Goal: Task Accomplishment & Management: Use online tool/utility

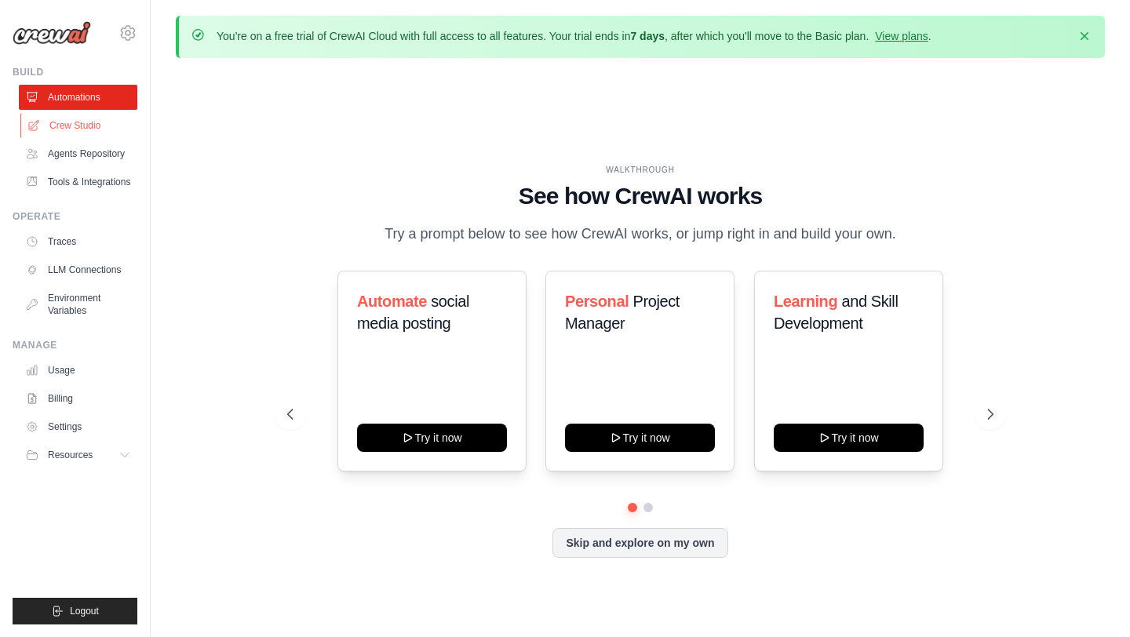
click at [95, 136] on link "Crew Studio" at bounding box center [79, 125] width 118 height 25
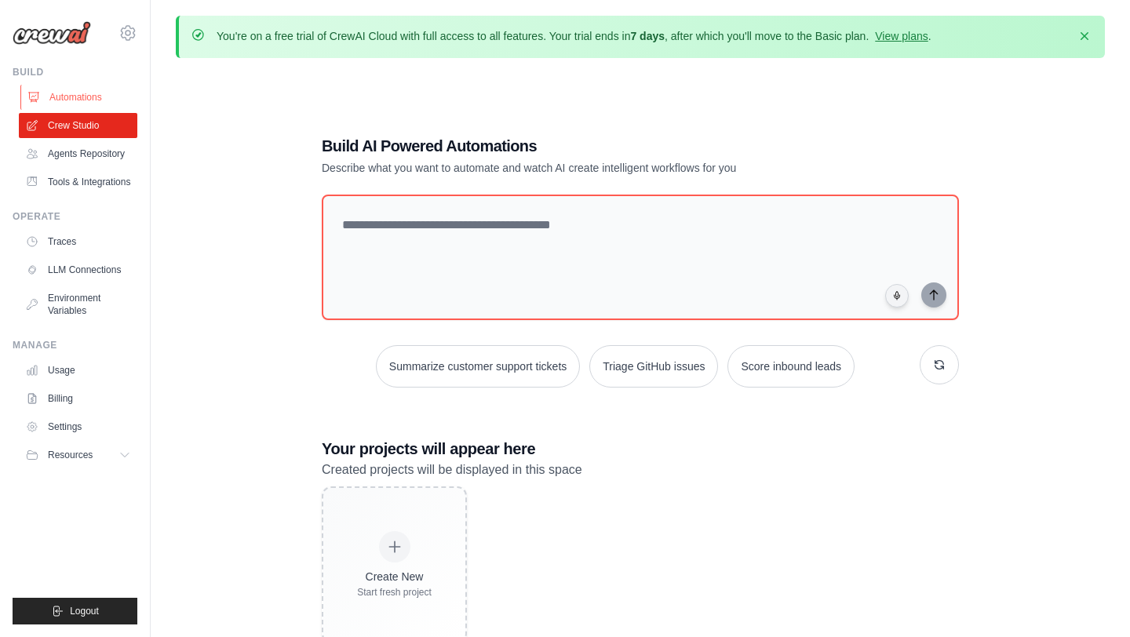
click at [63, 94] on link "Automations" at bounding box center [79, 97] width 118 height 25
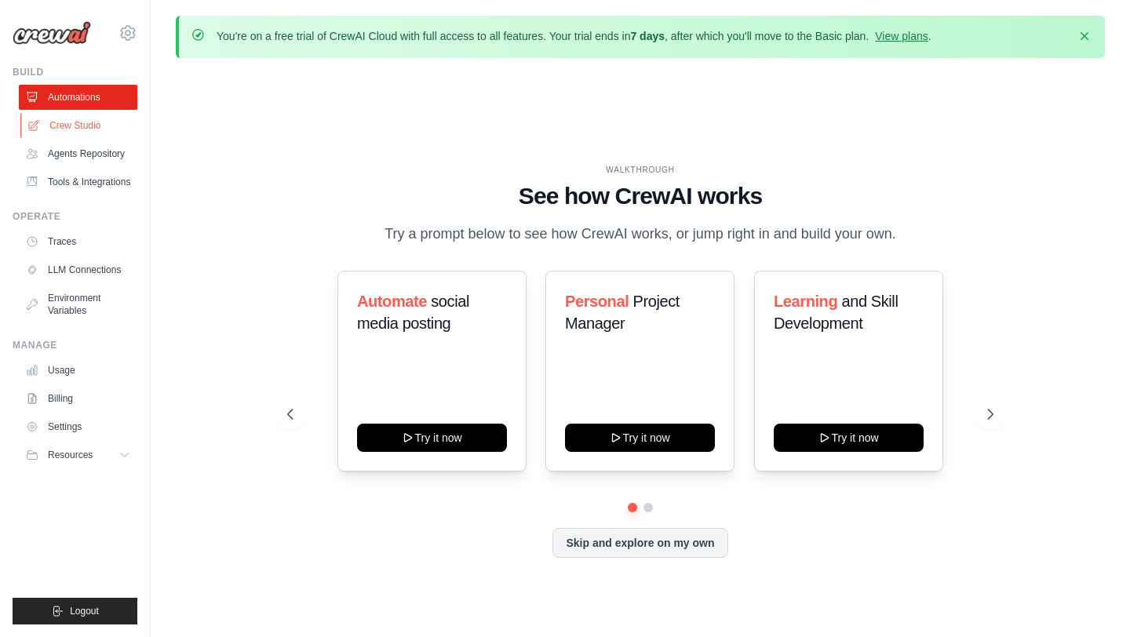
click at [60, 121] on link "Crew Studio" at bounding box center [79, 125] width 118 height 25
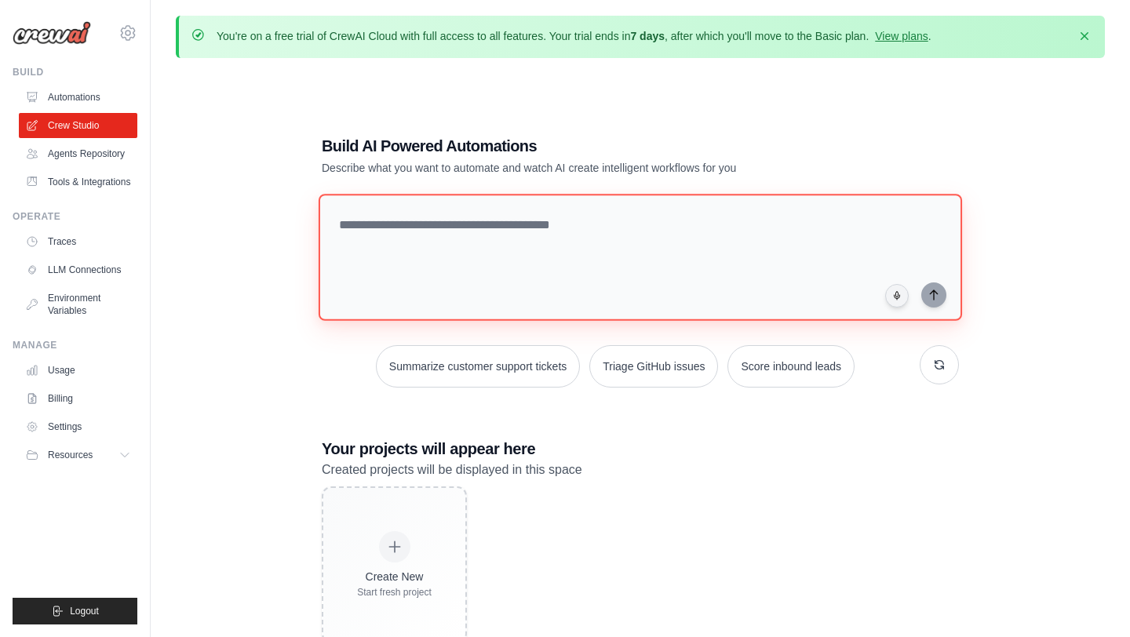
click at [500, 234] on textarea at bounding box center [639, 257] width 643 height 127
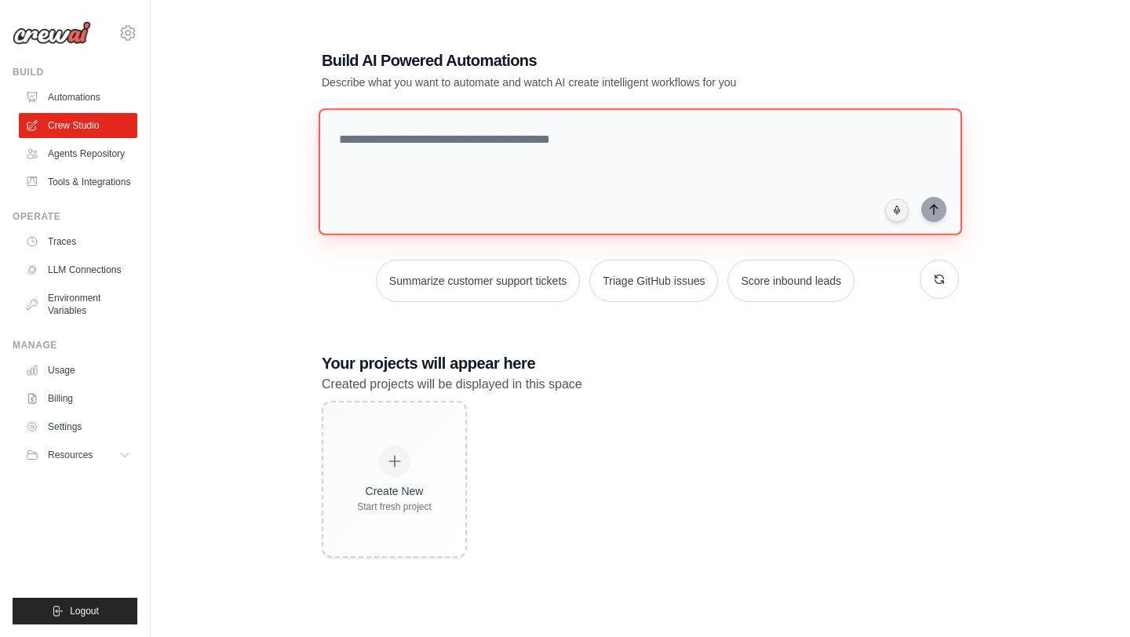
scroll to position [79, 0]
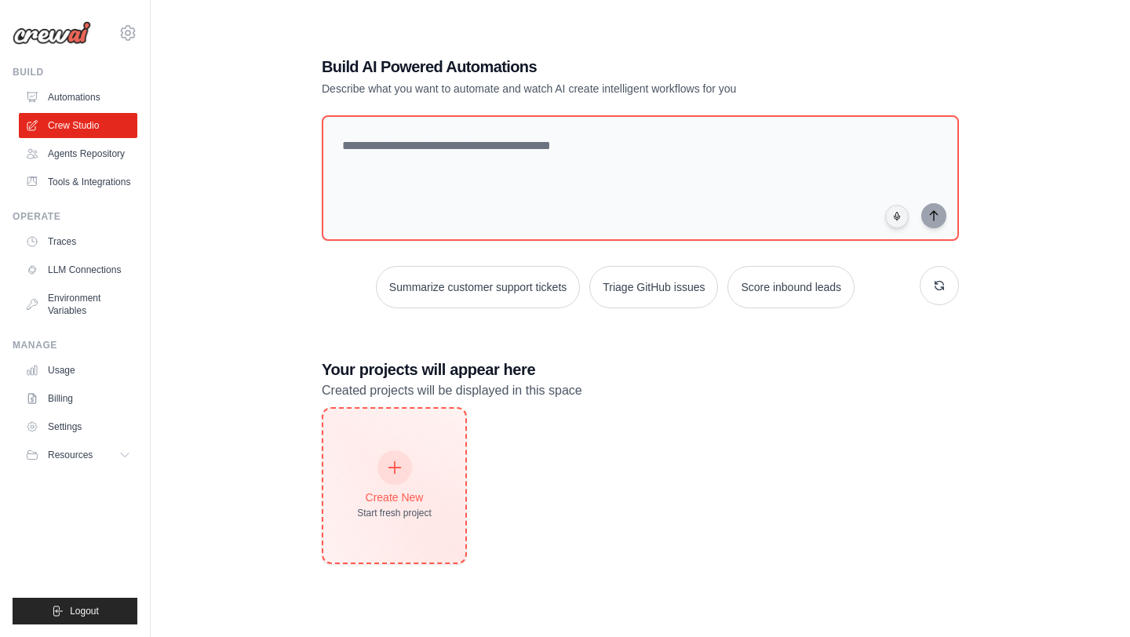
click at [392, 507] on div "Start fresh project" at bounding box center [394, 513] width 75 height 13
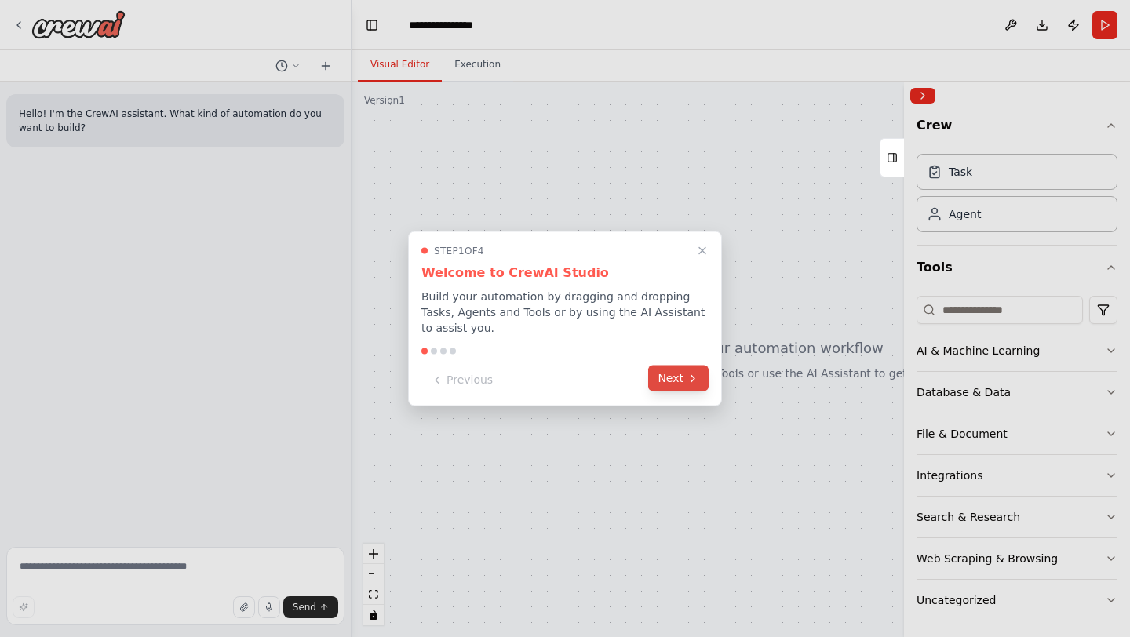
click at [689, 374] on icon at bounding box center [692, 378] width 13 height 13
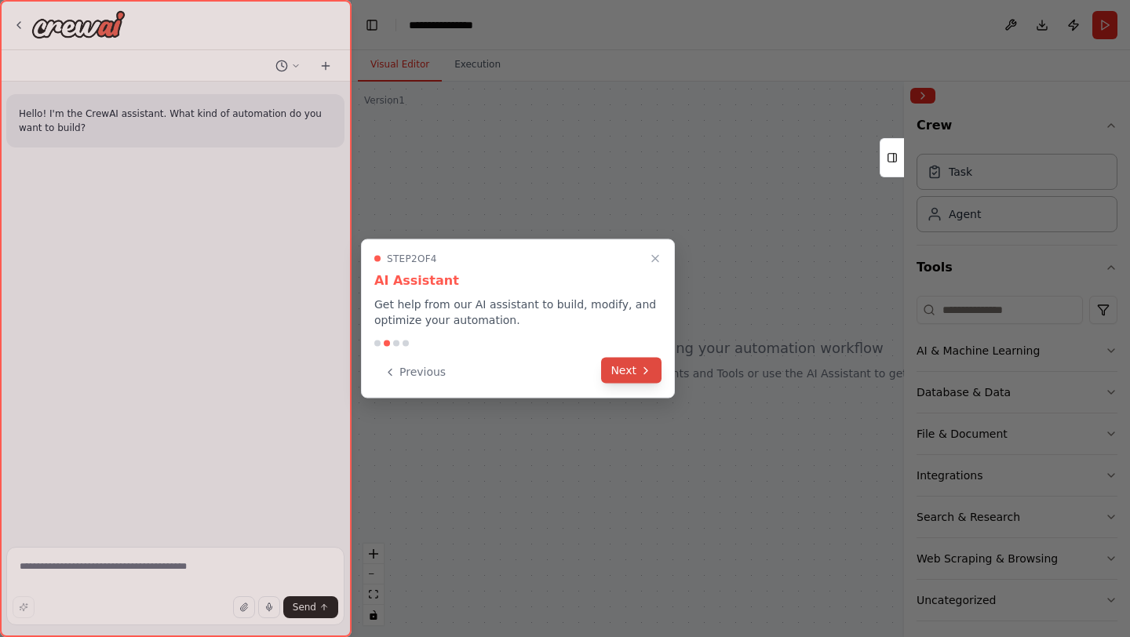
click at [651, 371] on icon at bounding box center [645, 370] width 13 height 13
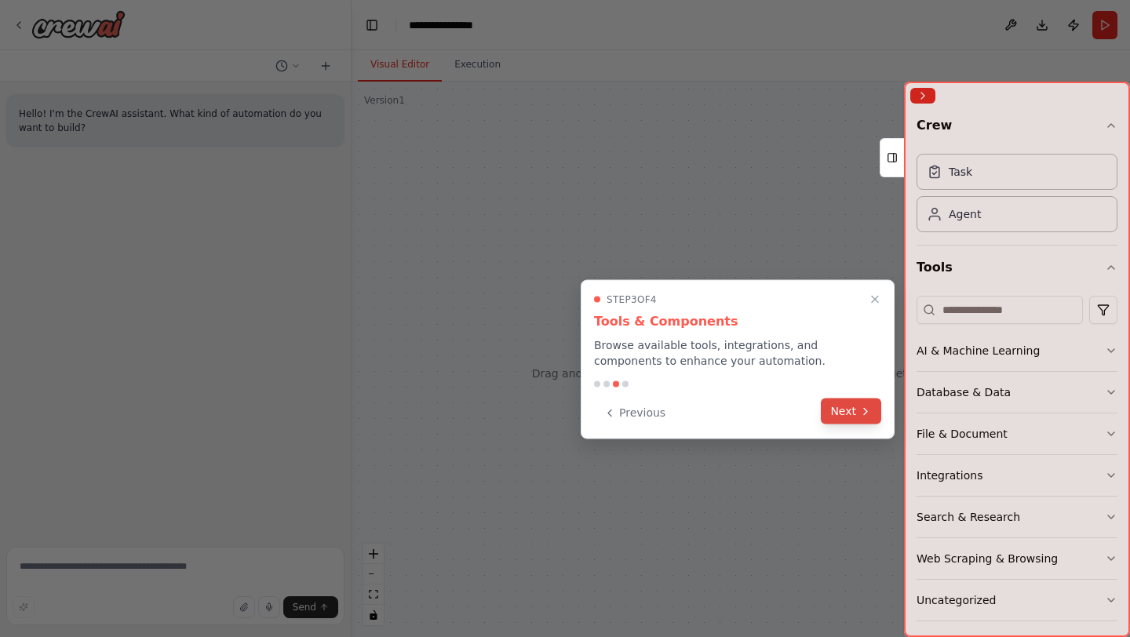
click at [842, 402] on button "Next" at bounding box center [850, 411] width 60 height 26
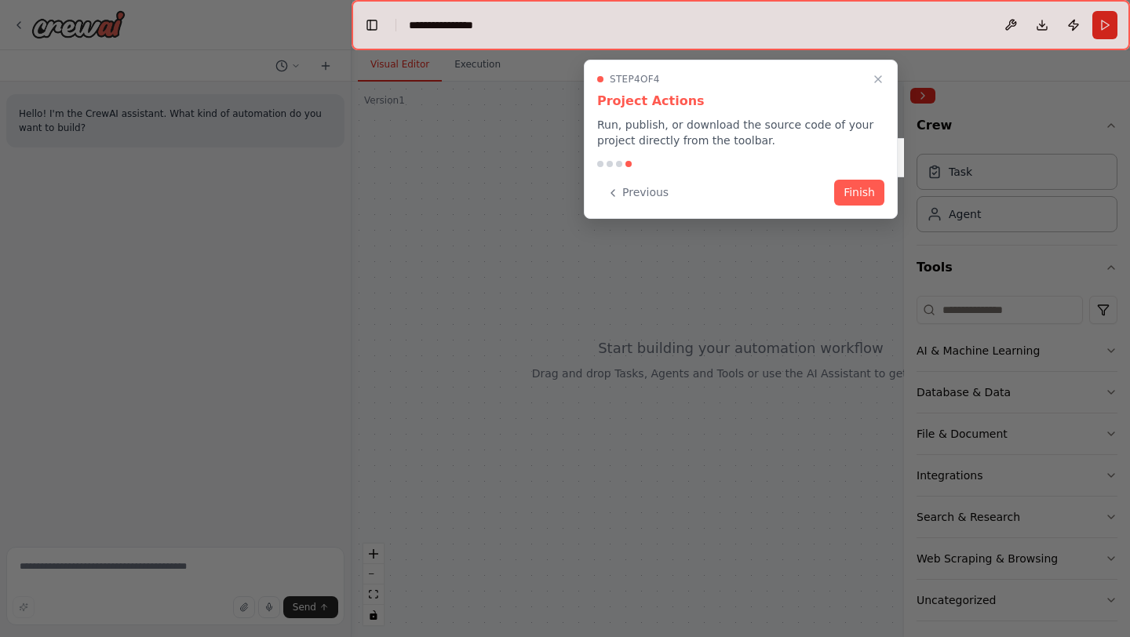
click at [858, 210] on div "Step 4 of 4 Project Actions Run, publish, or download the source code of your p…" at bounding box center [741, 139] width 314 height 159
click at [859, 195] on button "Finish" at bounding box center [859, 191] width 50 height 26
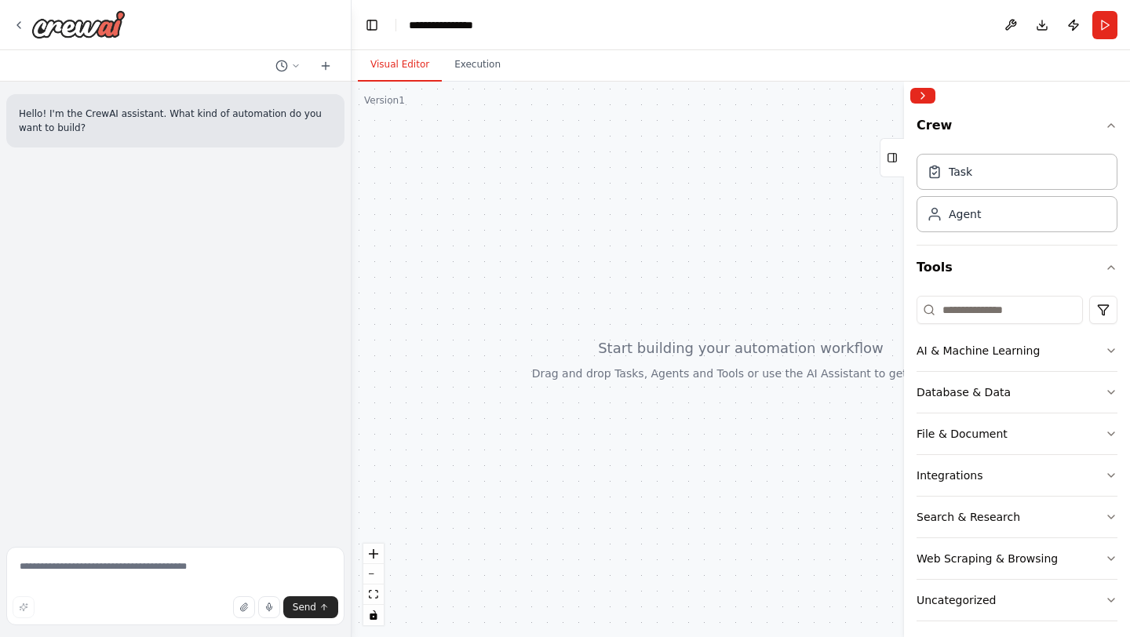
click at [509, 175] on div at bounding box center [740, 359] width 778 height 555
click at [504, 136] on div at bounding box center [740, 359] width 778 height 555
click at [486, 84] on div at bounding box center [740, 359] width 778 height 555
click at [186, 174] on div "Hello! I'm the CrewAI assistant. What kind of automation do you want to build?" at bounding box center [175, 311] width 351 height 459
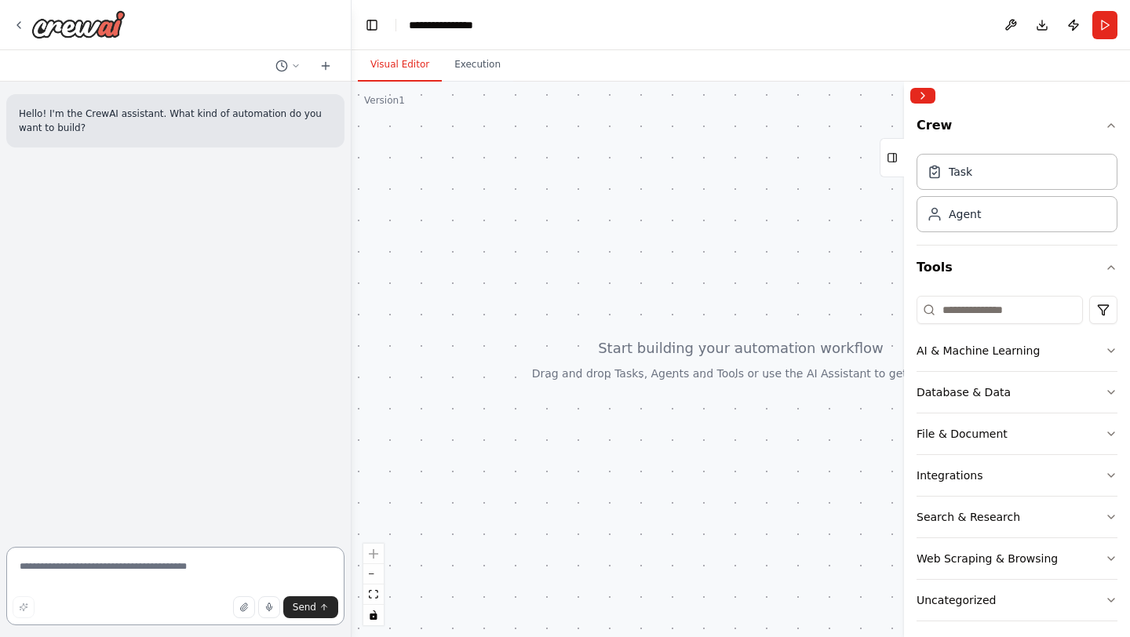
click at [169, 581] on textarea at bounding box center [175, 586] width 338 height 78
click at [472, 56] on button "Execution" at bounding box center [477, 65] width 71 height 33
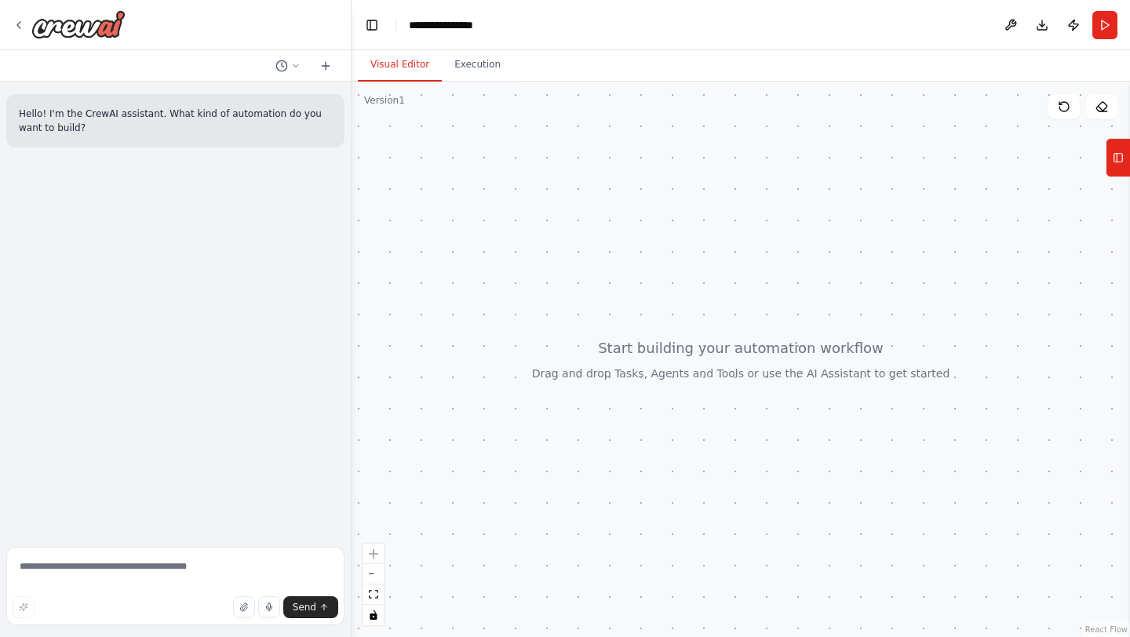
click at [410, 73] on button "Visual Editor" at bounding box center [400, 65] width 84 height 33
click at [455, 166] on div at bounding box center [740, 359] width 778 height 555
drag, startPoint x: 838, startPoint y: 431, endPoint x: 777, endPoint y: 244, distance: 196.2
click at [777, 244] on div at bounding box center [740, 359] width 778 height 555
click at [146, 559] on textarea at bounding box center [175, 586] width 338 height 78
